Goal: Use online tool/utility: Utilize a website feature to perform a specific function

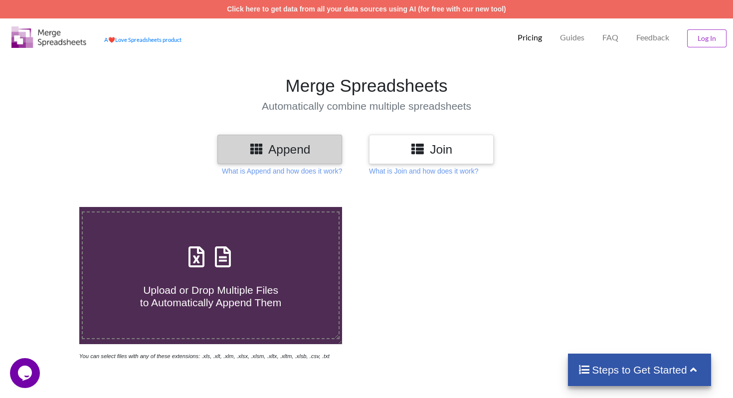
click at [425, 147] on icon at bounding box center [418, 148] width 14 height 12
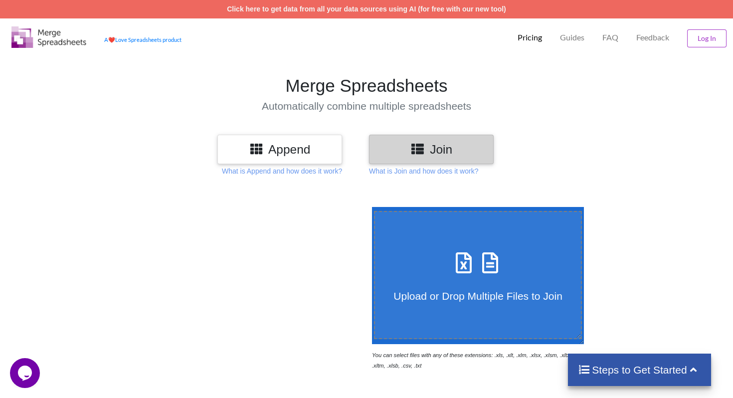
click at [402, 177] on div "Append Join What is Append and how does it work? What is Join and how does it w…" at bounding box center [366, 383] width 733 height 496
click at [402, 174] on p "What is Join and how does it work?" at bounding box center [423, 171] width 109 height 10
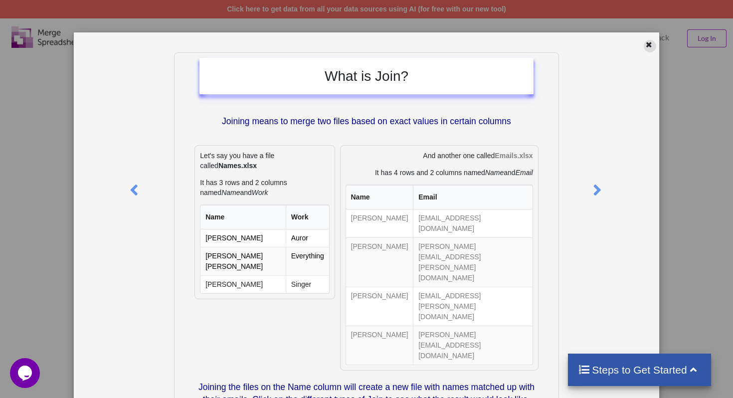
click at [645, 47] on icon at bounding box center [649, 43] width 8 height 7
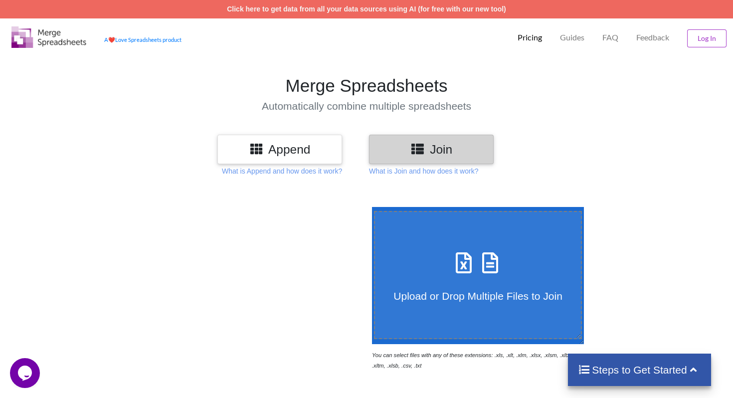
click at [443, 261] on div "Upload or Drop Multiple Files to Join" at bounding box center [478, 274] width 206 height 54
click at [370, 207] on input "Upload or Drop Multiple Files to Join" at bounding box center [370, 207] width 0 height 0
type input "C:\fakepath\google.csv"
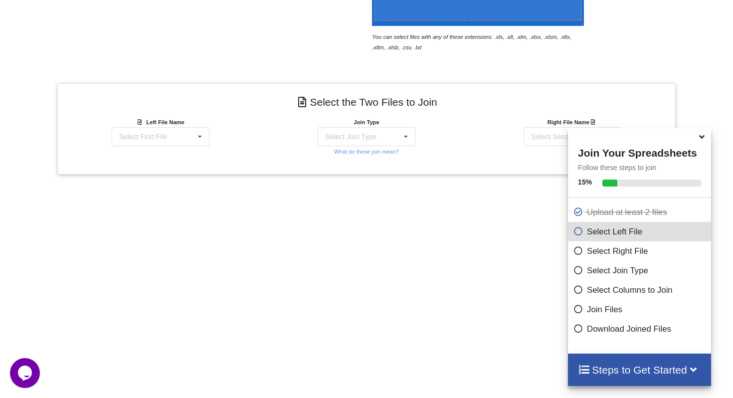
scroll to position [362, 0]
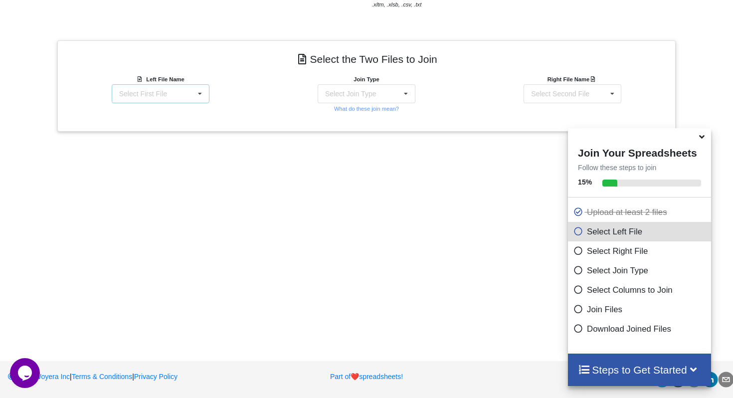
click at [199, 94] on icon at bounding box center [200, 94] width 15 height 18
click at [185, 112] on div "google.csv" at bounding box center [160, 112] width 97 height 18
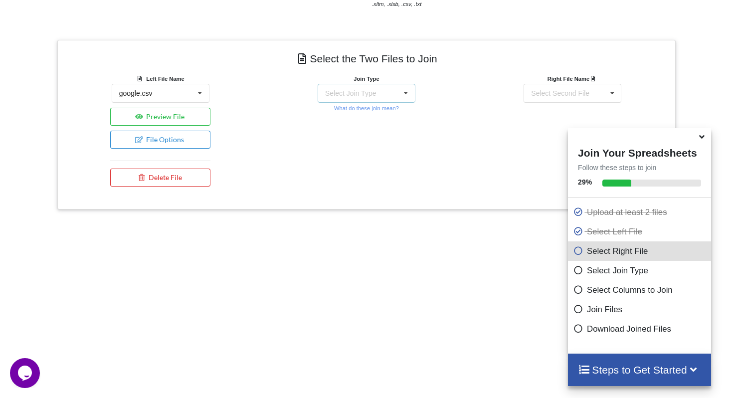
click at [399, 91] on icon at bounding box center [406, 93] width 15 height 18
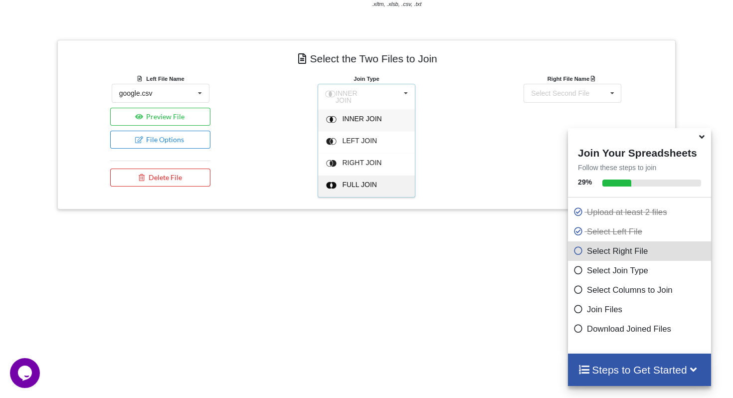
click at [357, 182] on span "FULL JOIN" at bounding box center [359, 185] width 35 height 8
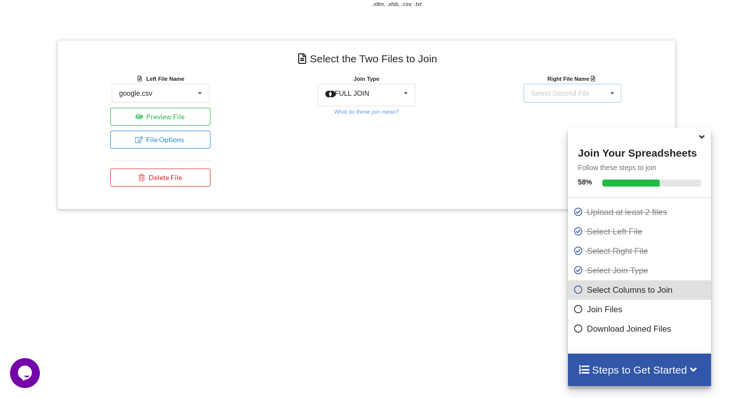
click at [593, 95] on div "Select Second File google.csv bbb.csv" at bounding box center [573, 93] width 98 height 19
click at [554, 130] on span "bbb.csv" at bounding box center [544, 130] width 24 height 8
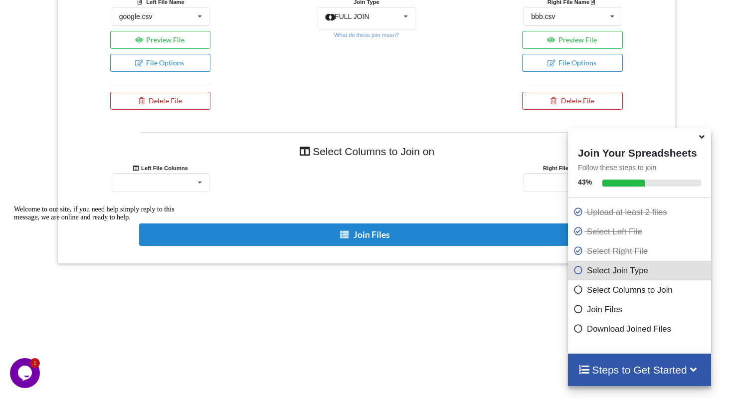
scroll to position [504, 0]
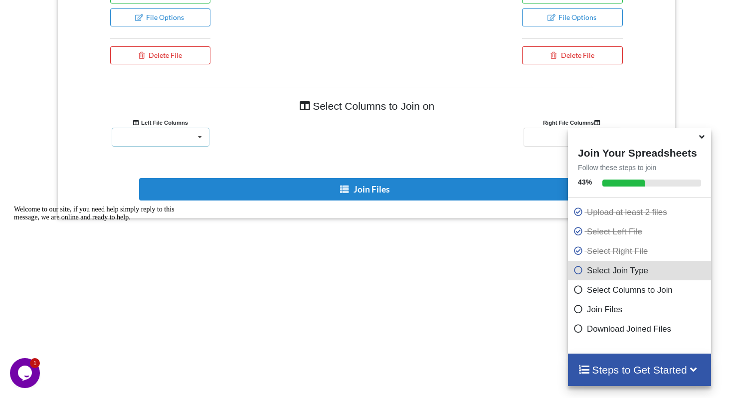
click at [183, 142] on div "hfpxzc href qBF1Pd MW4etd UY7F9 W4Efsd W4Efsd 2 W4Efsd 3 UsdlK lcr4fd href Cw1r…" at bounding box center [161, 137] width 98 height 19
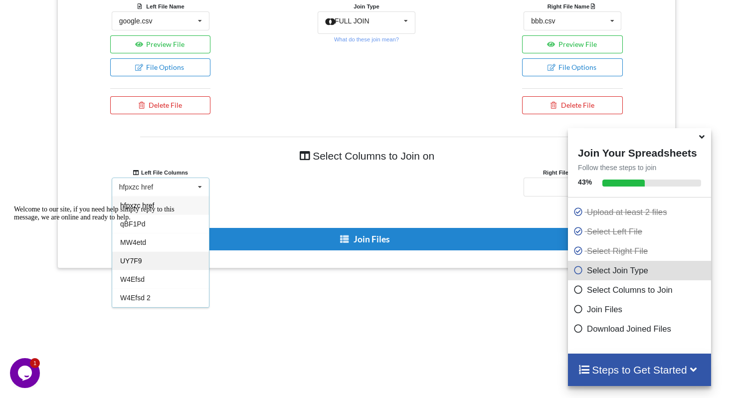
scroll to position [442, 0]
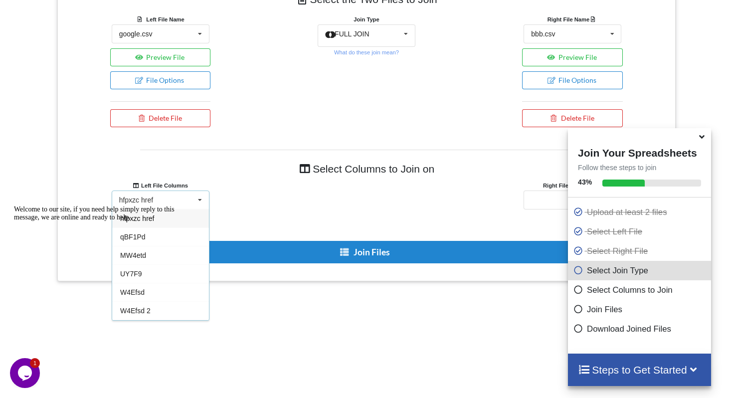
click at [165, 200] on div "hfpxzc href hfpxzc href qBF1Pd MW4etd UY7F9 W4Efsd W4Efsd 2 W4Efsd 3 UsdlK lcr4…" at bounding box center [161, 200] width 98 height 19
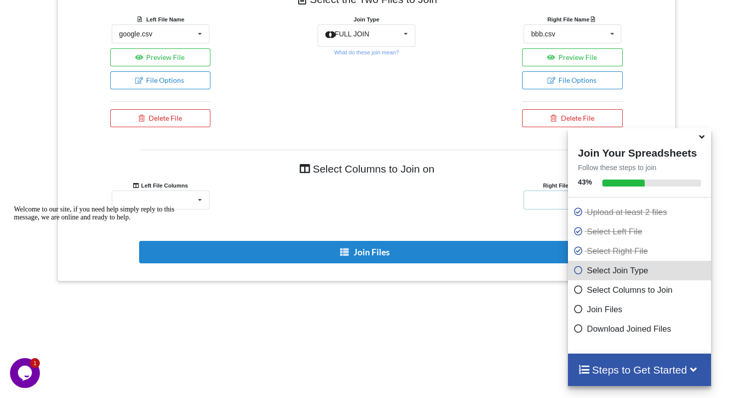
click at [537, 203] on div "text-blue-medium href text-blue-medium bds-body text-size-7 bds-h5 service-area…" at bounding box center [573, 200] width 98 height 19
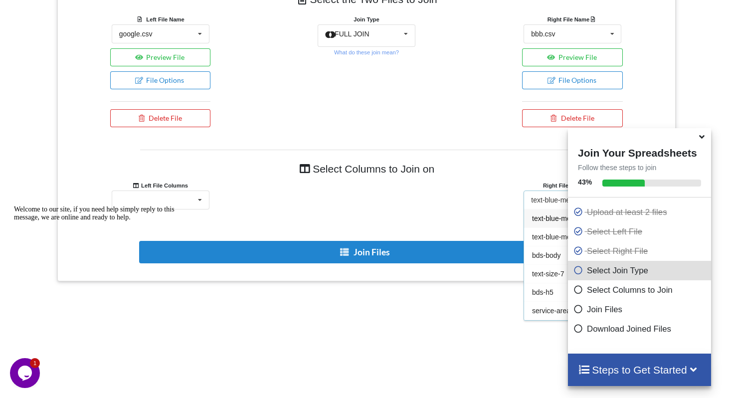
click at [545, 217] on span "text-blue-medium href" at bounding box center [566, 219] width 68 height 8
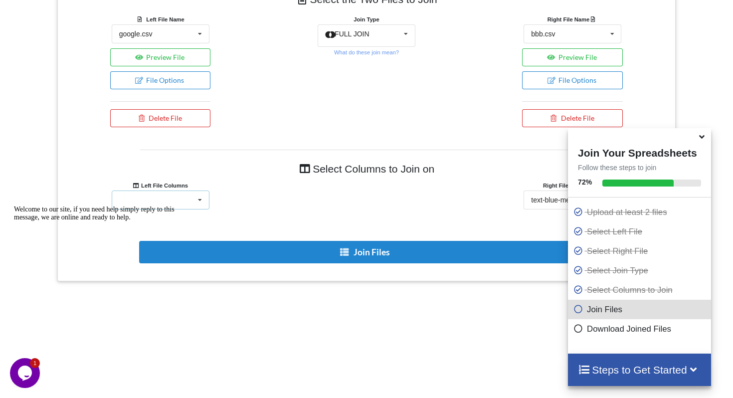
click at [201, 202] on icon at bounding box center [200, 200] width 15 height 18
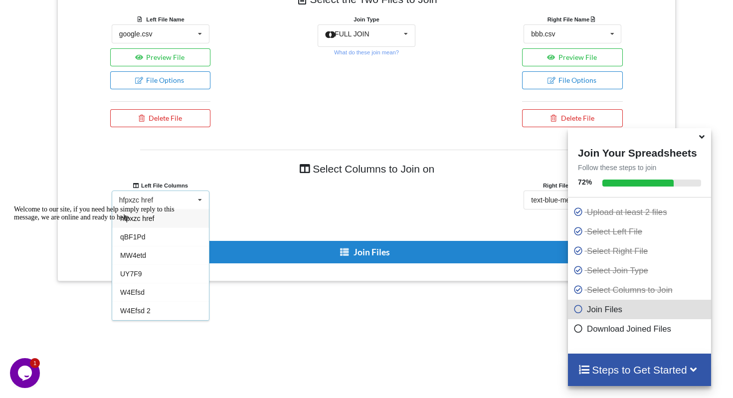
click at [162, 206] on div "Welcome to our site, if you need help simply reply to this message, we are onli…" at bounding box center [104, 214] width 180 height 16
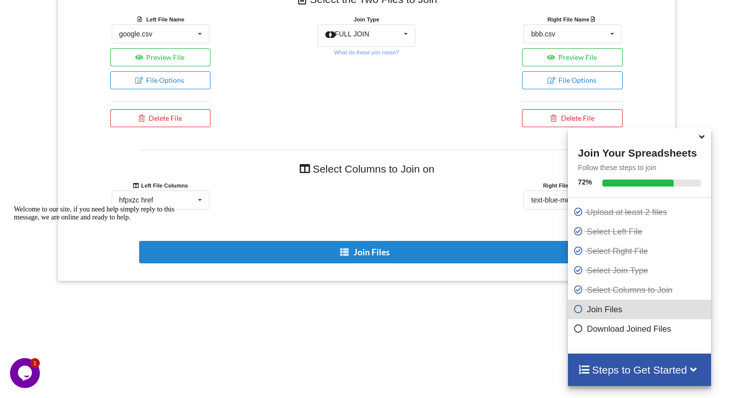
click at [168, 206] on div "Welcome to our site, if you need help simply reply to this message, we are onli…" at bounding box center [104, 214] width 180 height 16
click at [167, 198] on div "hfpxzc href hfpxzc href qBF1Pd MW4etd UY7F9 W4Efsd W4Efsd 2 W4Efsd 3 UsdlK lcr4…" at bounding box center [161, 200] width 98 height 19
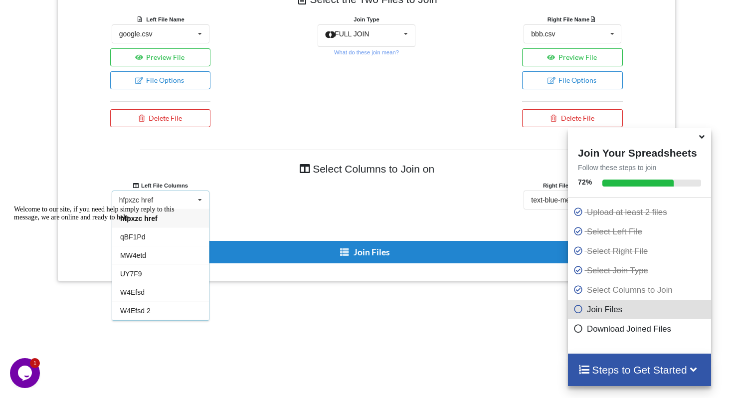
click at [163, 222] on div "Welcome to our site, if you need help simply reply to this message, we are onli…" at bounding box center [104, 214] width 180 height 16
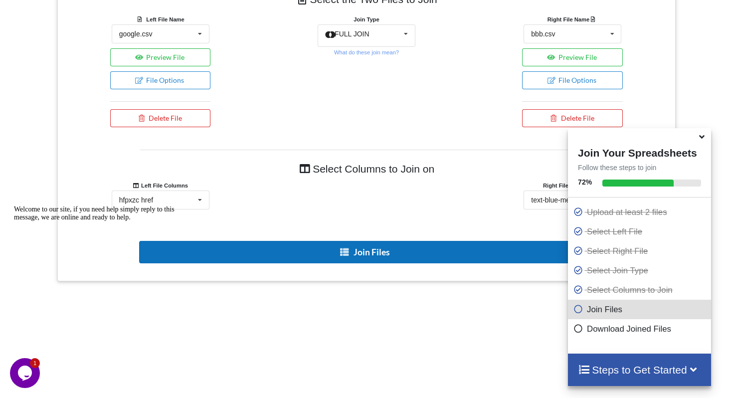
click at [272, 253] on button "Join Files" at bounding box center [365, 252] width 453 height 22
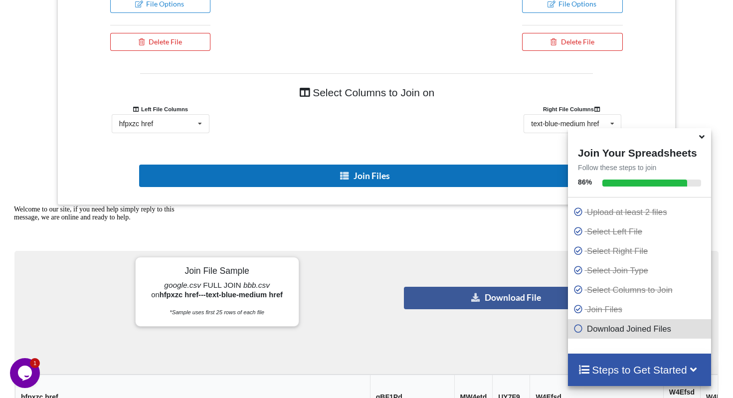
scroll to position [519, 0]
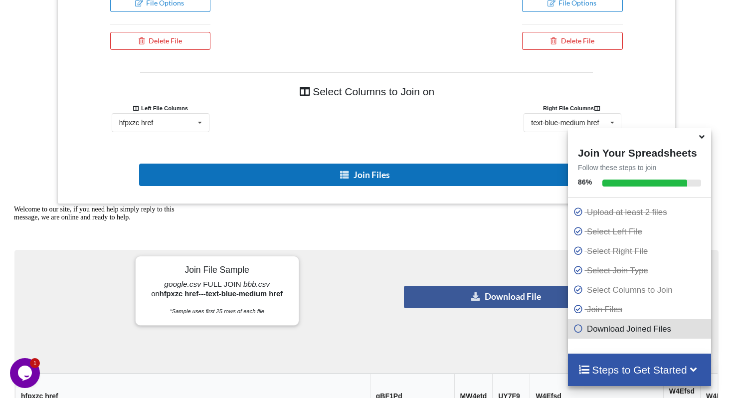
click at [327, 176] on button "Join Files" at bounding box center [365, 175] width 453 height 22
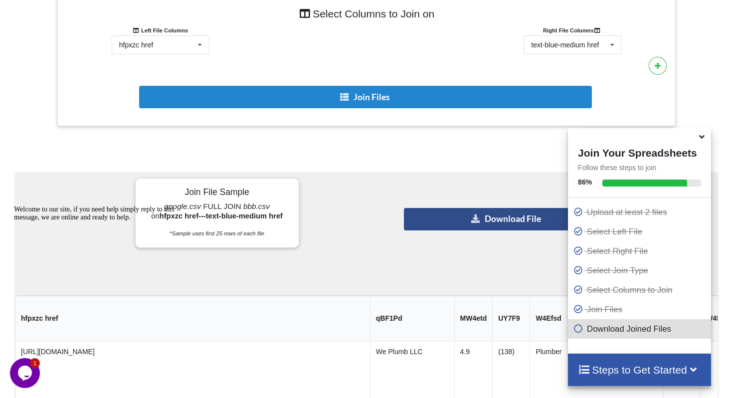
click at [440, 223] on button "Download File" at bounding box center [506, 219] width 205 height 22
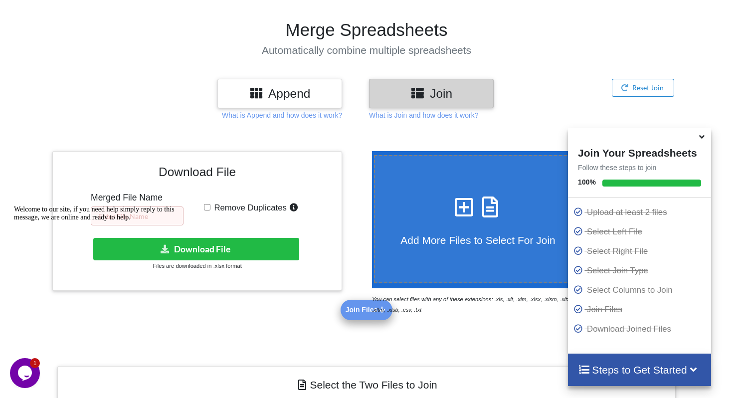
scroll to position [0, 0]
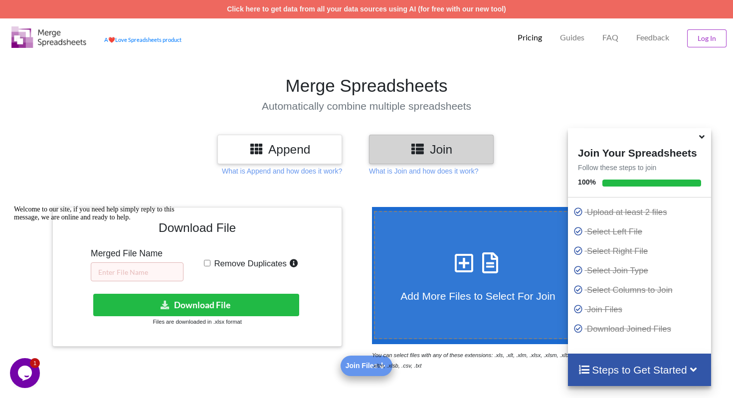
click at [655, 67] on section "Merge Spreadsheets Automatically combine multiple spreadsheets" at bounding box center [366, 93] width 733 height 81
click at [144, 206] on div at bounding box center [104, 206] width 180 height 0
click at [137, 206] on div at bounding box center [104, 206] width 180 height 0
click at [128, 222] on div "Welcome to our site, if you need help simply reply to this message, we are onli…" at bounding box center [104, 214] width 180 height 16
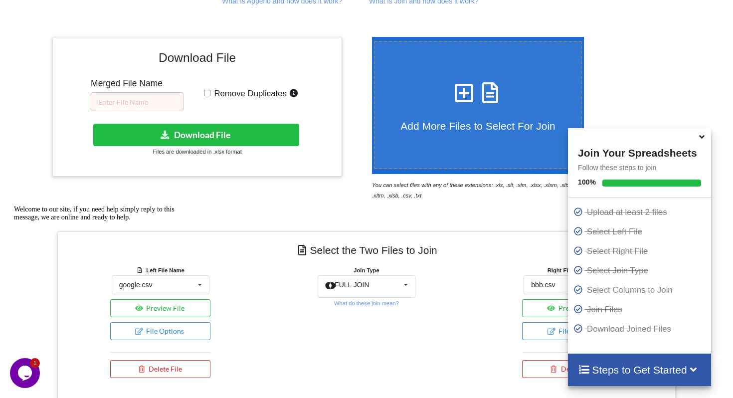
scroll to position [171, 0]
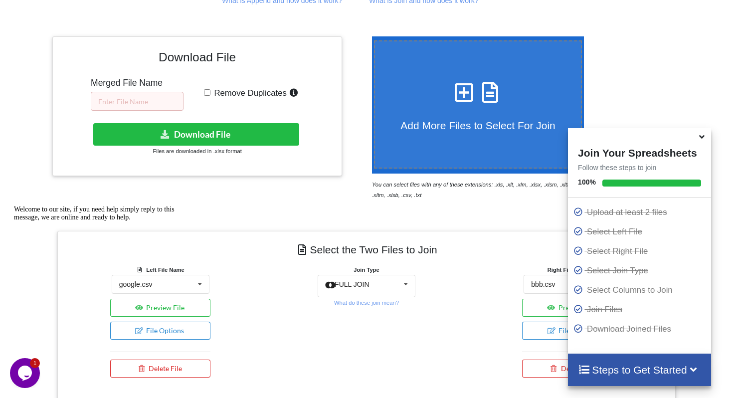
click at [206, 92] on input "Remove Duplicates" at bounding box center [207, 92] width 6 height 6
checkbox input "true"
click at [146, 111] on input "text" at bounding box center [137, 101] width 93 height 19
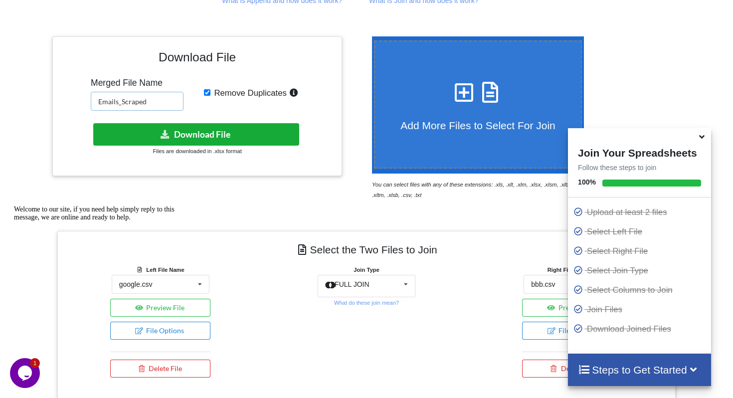
type input "Emails_Scraped"
click at [152, 138] on button "Download File" at bounding box center [196, 134] width 206 height 22
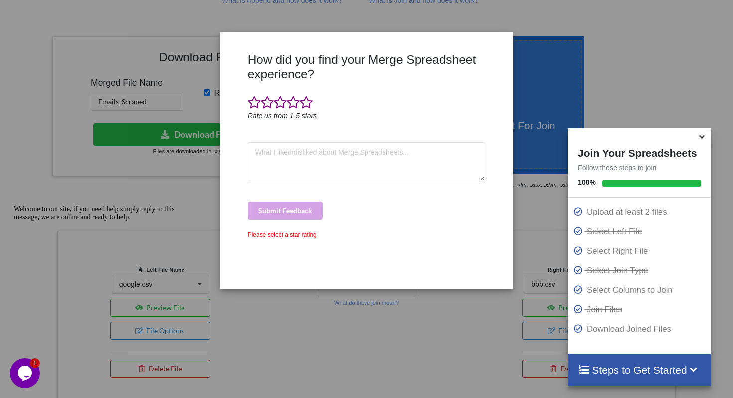
click at [281, 204] on div "Submit Feedback" at bounding box center [367, 211] width 238 height 18
click at [304, 102] on span at bounding box center [306, 103] width 13 height 14
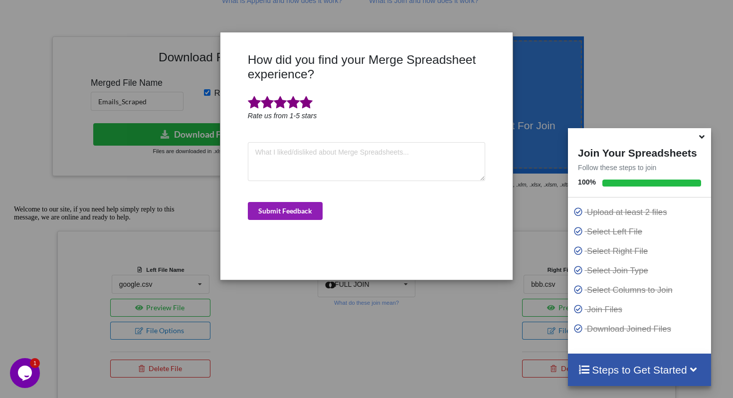
click at [281, 207] on button "Submit Feedback" at bounding box center [285, 211] width 75 height 18
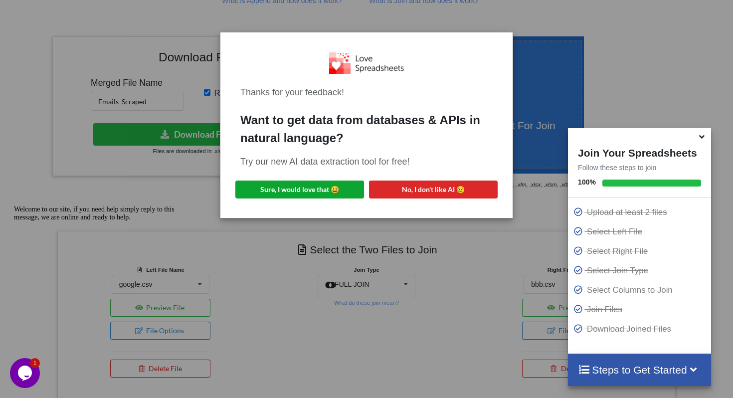
click at [324, 186] on button "Sure, I would love that 😀" at bounding box center [300, 190] width 129 height 18
click at [700, 140] on icon at bounding box center [702, 135] width 10 height 9
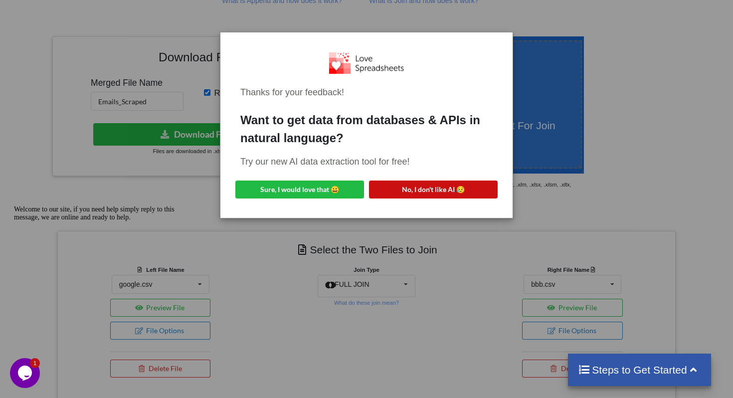
click at [460, 187] on button "No, I don't like AI 😥" at bounding box center [433, 190] width 129 height 18
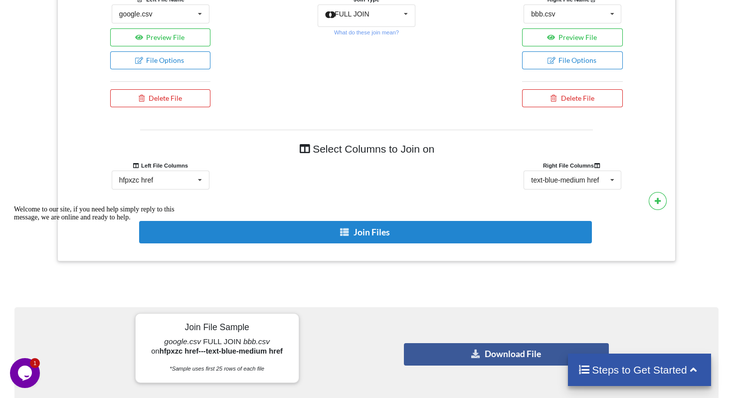
scroll to position [463, 0]
